Goal: Check status: Check status

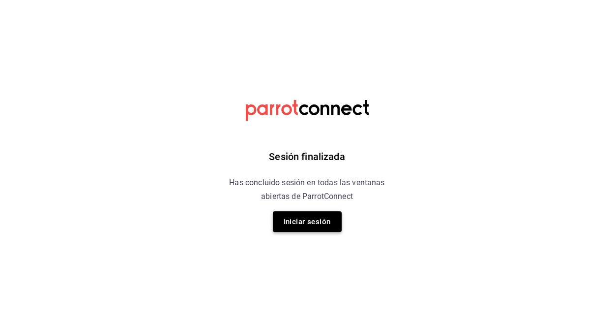
click at [306, 229] on button "Iniciar sesión" at bounding box center [307, 221] width 69 height 21
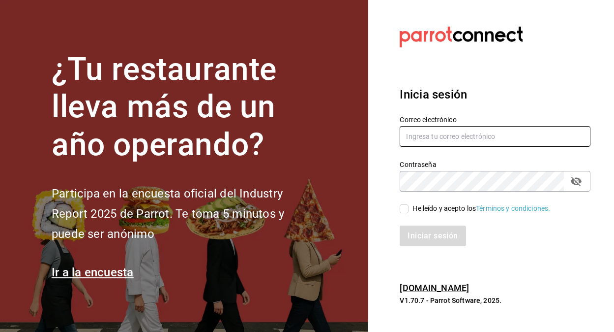
click at [429, 135] on input "text" at bounding box center [495, 136] width 191 height 21
type input "[EMAIL_ADDRESS][DOMAIN_NAME]"
click at [404, 205] on input "He leído y acepto los Términos y condiciones." at bounding box center [404, 208] width 9 height 9
checkbox input "true"
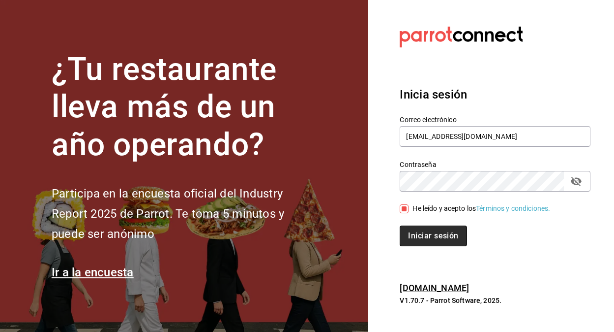
click at [409, 230] on button "Iniciar sesión" at bounding box center [433, 235] width 67 height 21
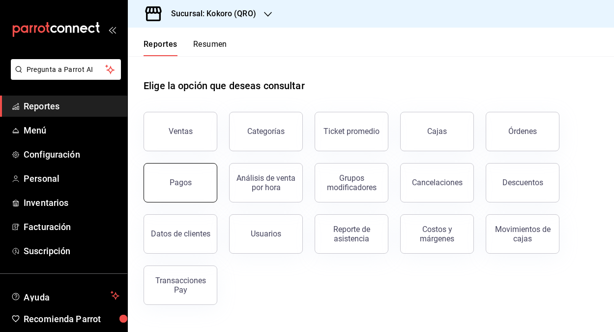
click at [189, 186] on div "Pagos" at bounding box center [181, 182] width 22 height 9
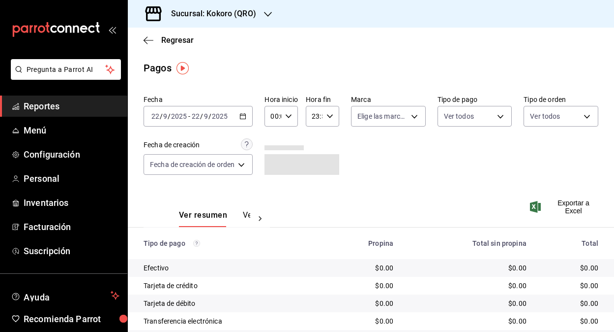
click at [213, 117] on input "2025" at bounding box center [220, 116] width 17 height 8
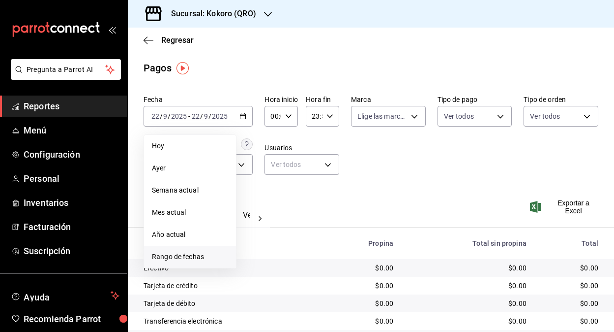
click at [184, 259] on span "Rango de fechas" at bounding box center [190, 256] width 76 height 10
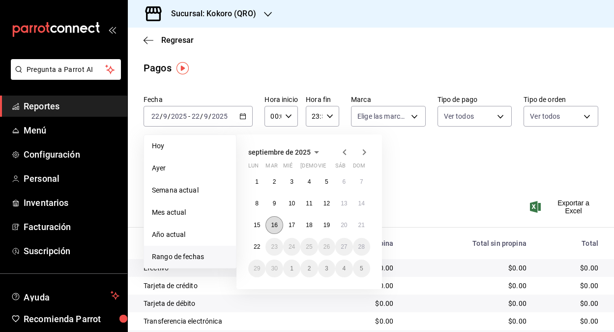
click at [277, 221] on button "16" at bounding box center [274, 225] width 17 height 18
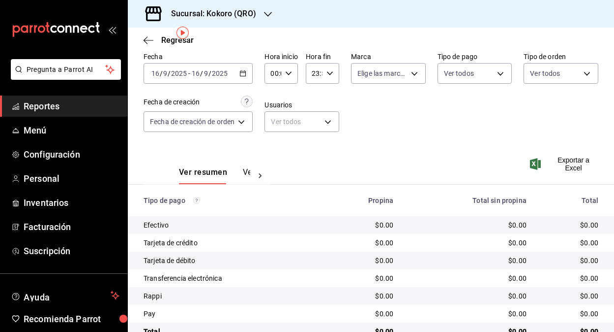
scroll to position [35, 0]
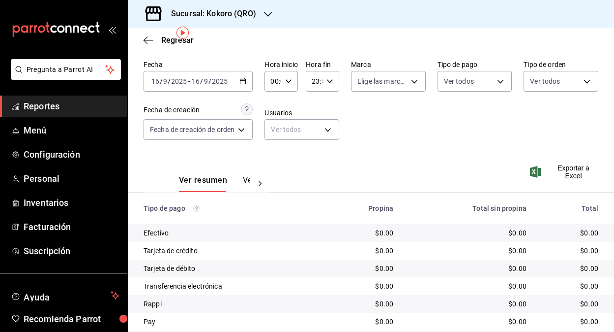
click at [222, 71] on div "2025-09-16 16 / 9 / 2025 - 2025-09-16 16 / 9 / 2025" at bounding box center [198, 81] width 109 height 21
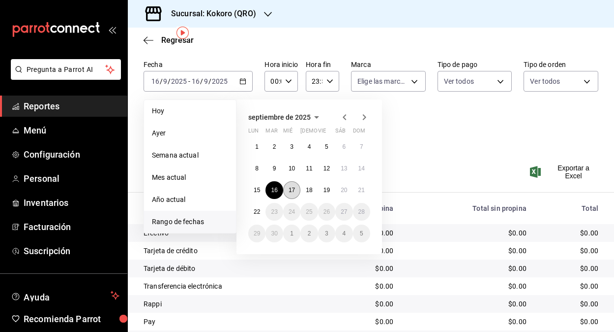
click at [289, 190] on abbr "17" at bounding box center [292, 189] width 6 height 7
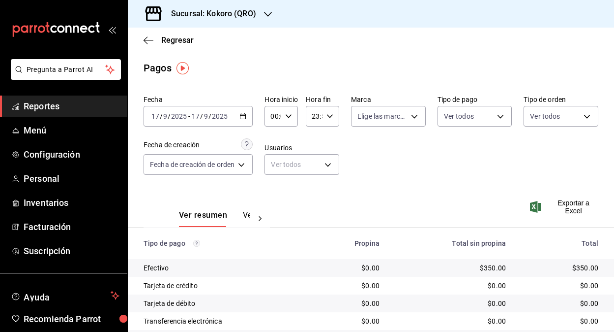
click at [213, 114] on input "2025" at bounding box center [220, 116] width 17 height 8
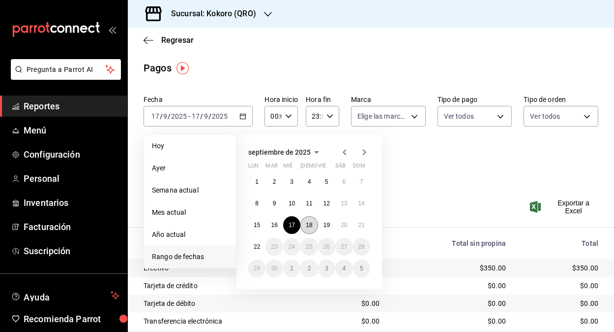
click at [307, 225] on abbr "18" at bounding box center [309, 224] width 6 height 7
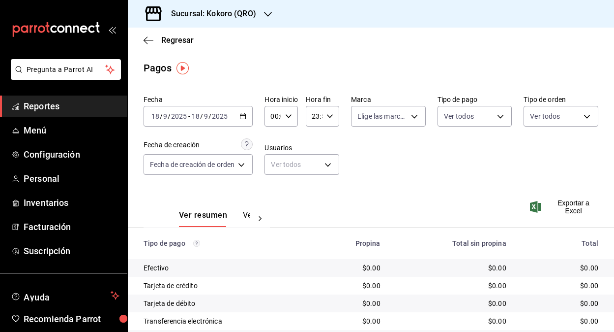
click at [218, 116] on input "2025" at bounding box center [220, 116] width 17 height 8
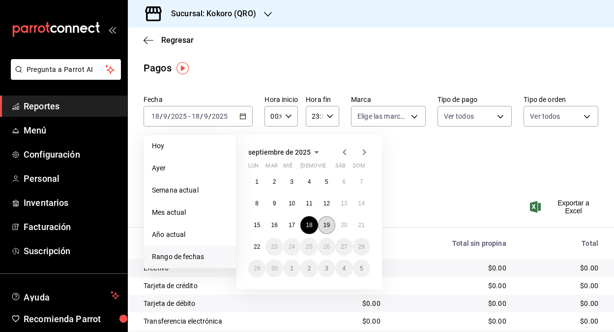
click at [329, 226] on abbr "19" at bounding box center [327, 224] width 6 height 7
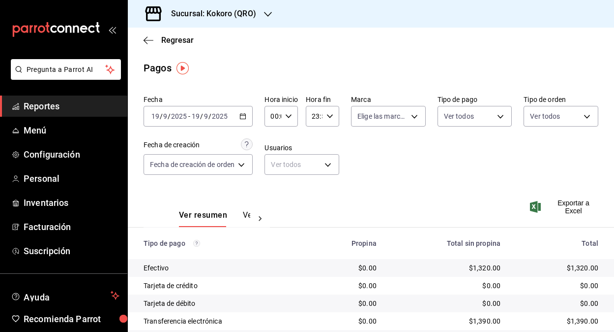
click at [178, 128] on div "Fecha 2025-09-19 19 / 9 / 2025 - 2025-09-19 19 / 9 / 2025 Hora inicio 00:00 Hor…" at bounding box center [371, 138] width 455 height 95
click at [185, 120] on div "2025-09-19 19 / 9 / 2025 - 2025-09-19 19 / 9 / 2025" at bounding box center [198, 116] width 109 height 21
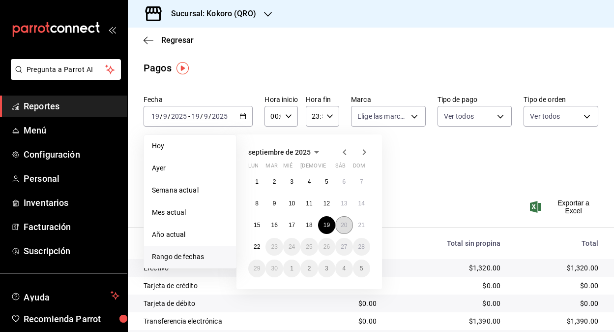
click at [346, 226] on abbr "20" at bounding box center [344, 224] width 6 height 7
click at [346, 225] on abbr "20" at bounding box center [344, 224] width 6 height 7
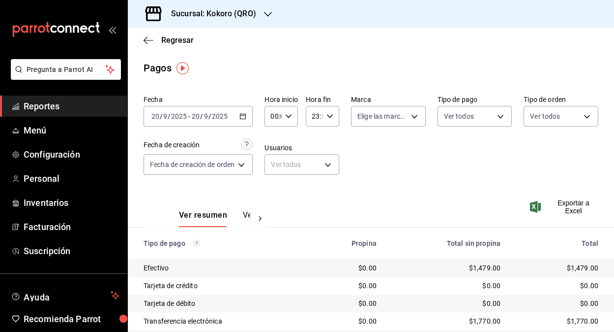
click at [219, 121] on div "2025-09-20 20 / 9 / 2025 - 2025-09-20 20 / 9 / 2025" at bounding box center [198, 116] width 109 height 21
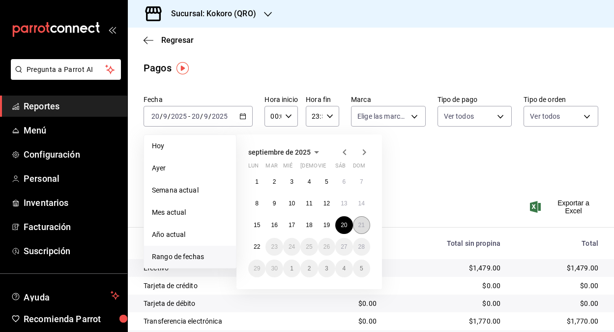
click at [366, 223] on button "21" at bounding box center [361, 225] width 17 height 18
